Goal: Information Seeking & Learning: Check status

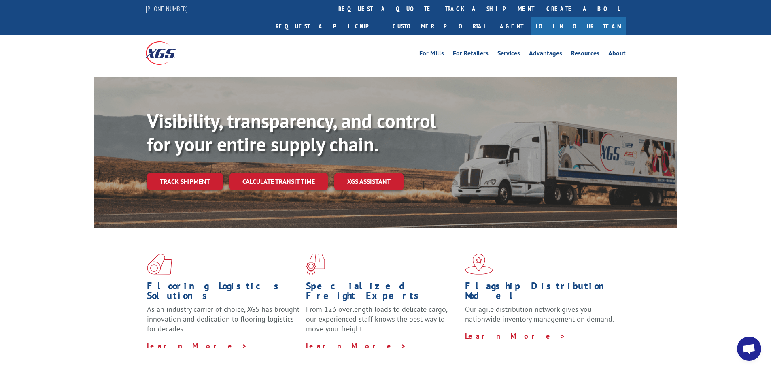
click at [371, 35] on div "For [PERSON_NAME] For Retailers Services Advantages Resources About For [PERSON…" at bounding box center [386, 53] width 480 height 36
click at [439, 13] on link "track a shipment" at bounding box center [490, 8] width 102 height 17
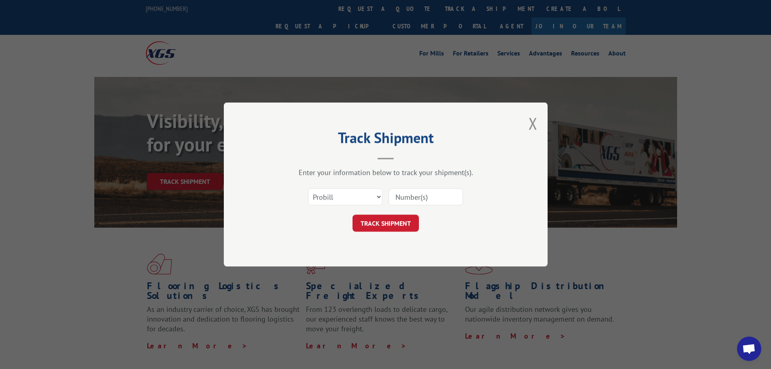
click at [414, 196] on input at bounding box center [426, 196] width 74 height 17
paste input "17592778"
type input "17592778"
click at [399, 224] on button "TRACK SHIPMENT" at bounding box center [386, 223] width 66 height 17
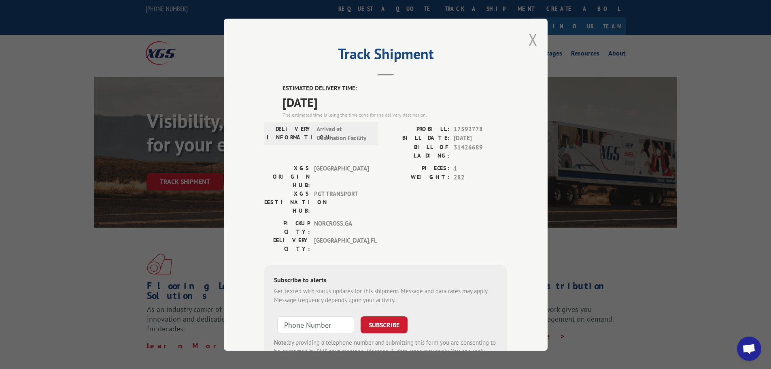
click at [530, 43] on button "Close modal" at bounding box center [533, 39] width 9 height 21
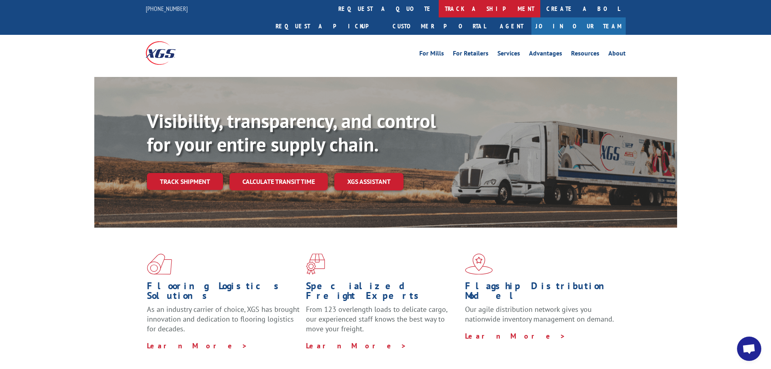
click at [439, 15] on link "track a shipment" at bounding box center [490, 8] width 102 height 17
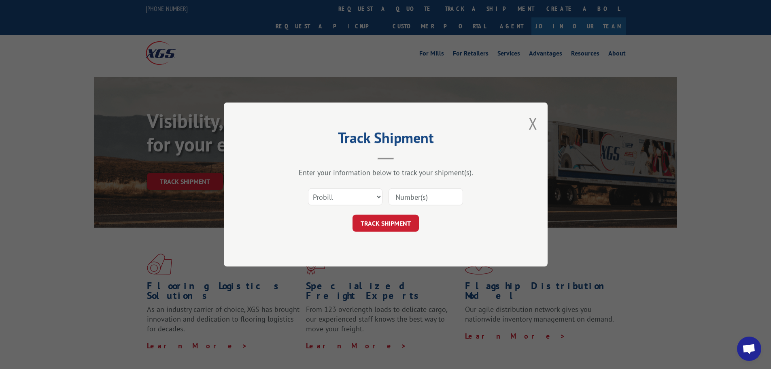
click at [427, 200] on input at bounding box center [426, 196] width 74 height 17
paste input "17589740"
type input "17589740"
drag, startPoint x: 398, startPoint y: 226, endPoint x: 414, endPoint y: 224, distance: 15.9
click at [398, 226] on button "TRACK SHIPMENT" at bounding box center [386, 223] width 66 height 17
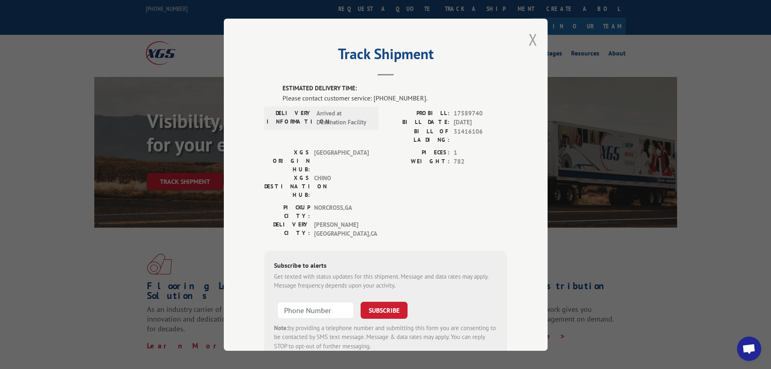
click at [529, 38] on button "Close modal" at bounding box center [533, 39] width 9 height 21
